Goal: Task Accomplishment & Management: Use online tool/utility

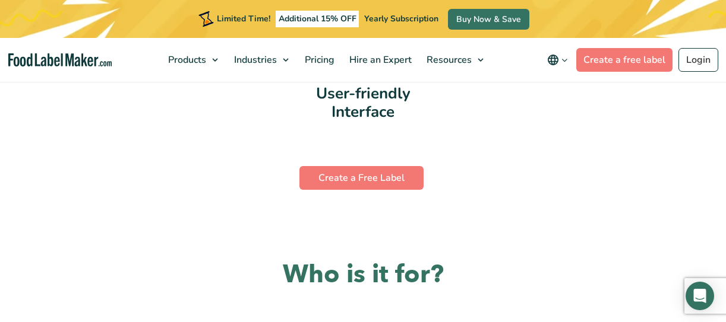
scroll to position [2490, 0]
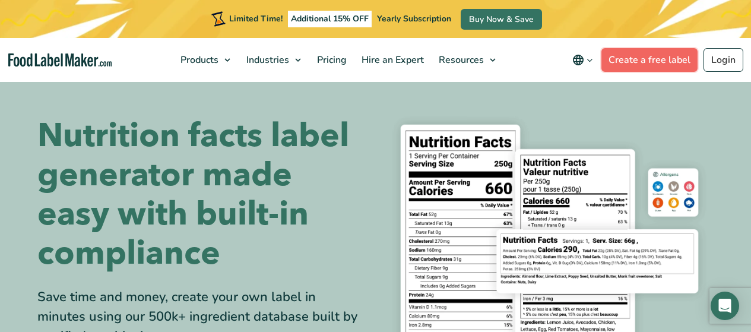
click at [654, 60] on link "Create a free label" at bounding box center [650, 60] width 96 height 24
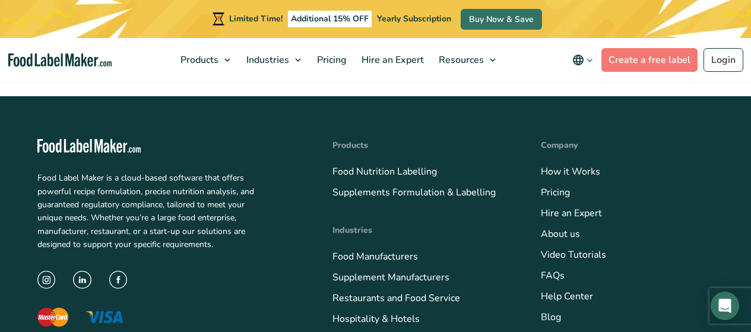
scroll to position [4632, 0]
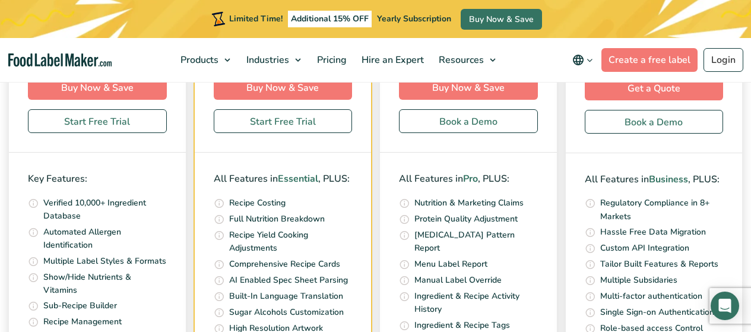
scroll to position [4216, 0]
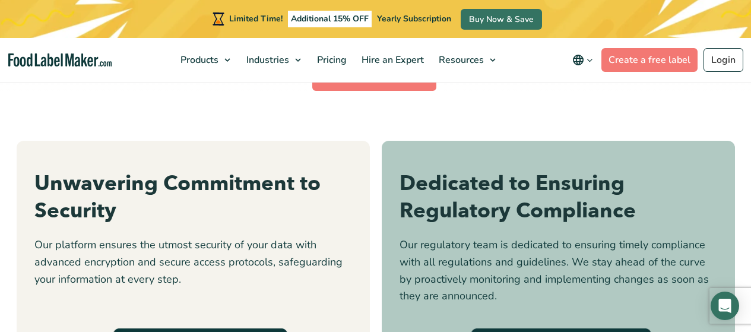
scroll to position [3325, 0]
